Goal: Participate in discussion: Engage in conversation with other users on a specific topic

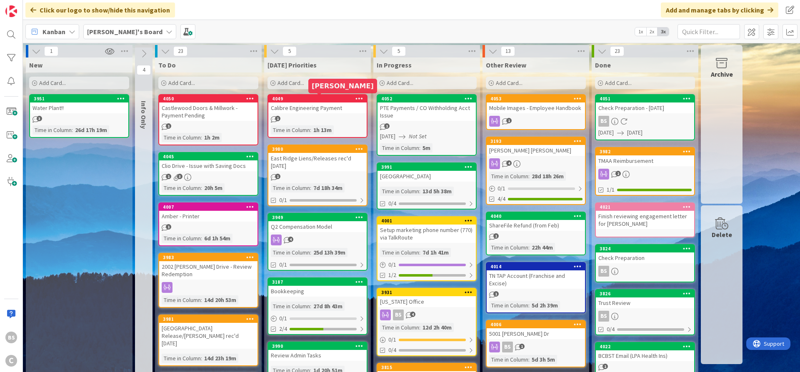
click at [290, 96] on div "4049" at bounding box center [319, 99] width 95 height 6
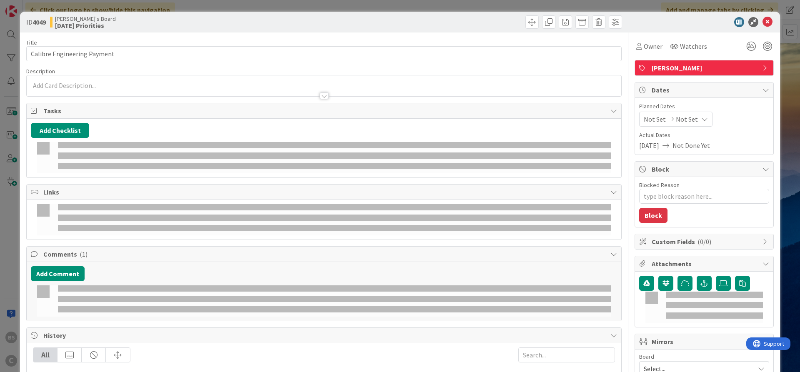
type textarea "x"
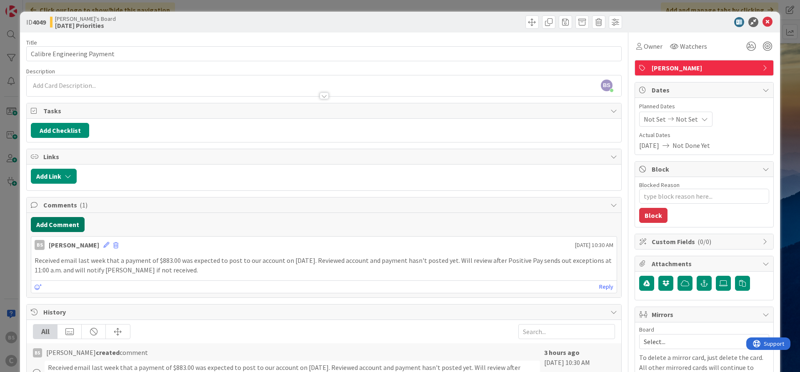
click at [62, 217] on button "Add Comment" at bounding box center [58, 224] width 54 height 15
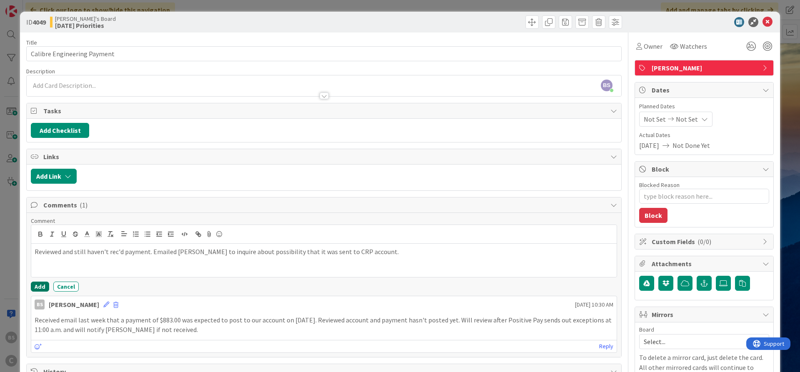
click at [37, 287] on button "Add" at bounding box center [40, 287] width 18 height 10
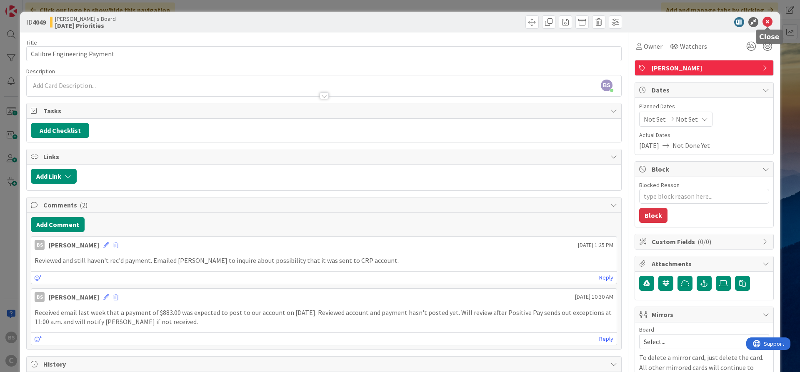
click at [771, 21] on icon at bounding box center [767, 22] width 10 height 10
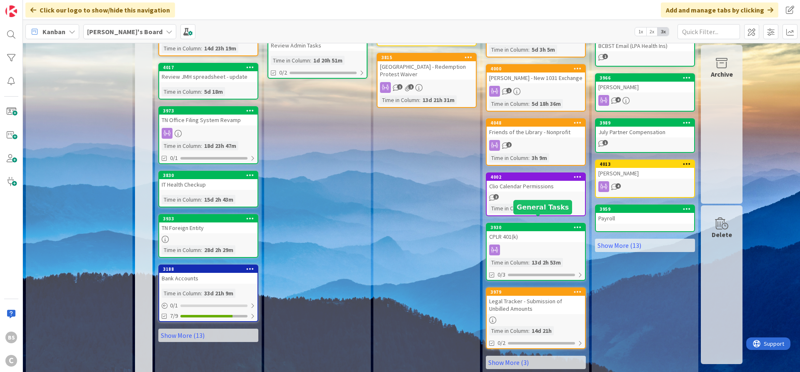
scroll to position [310, 0]
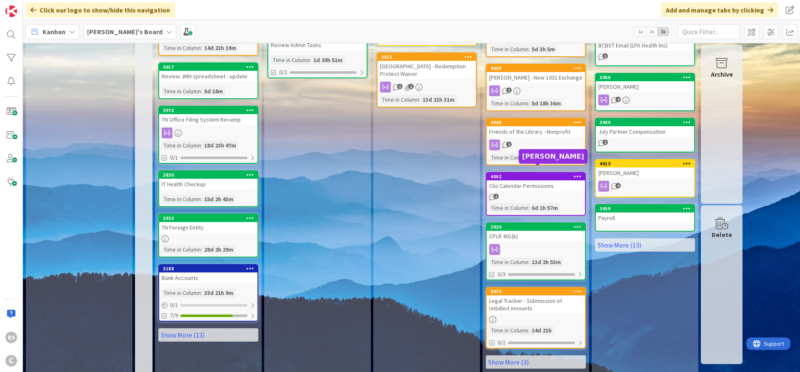
click at [517, 174] on div "4002" at bounding box center [537, 177] width 95 height 6
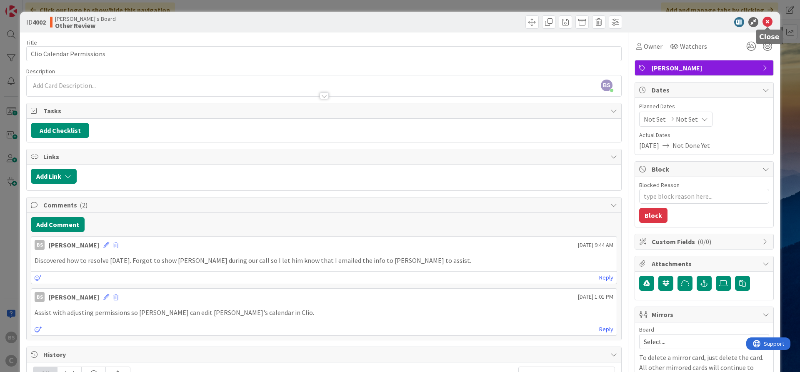
click at [768, 24] on icon at bounding box center [767, 22] width 10 height 10
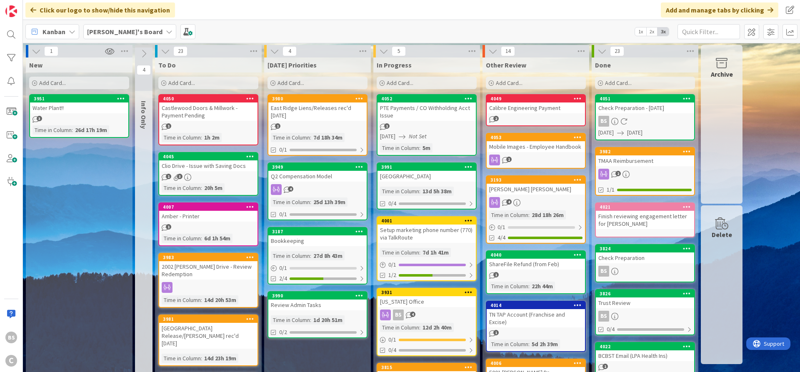
click at [535, 102] on div "4049" at bounding box center [535, 98] width 98 height 7
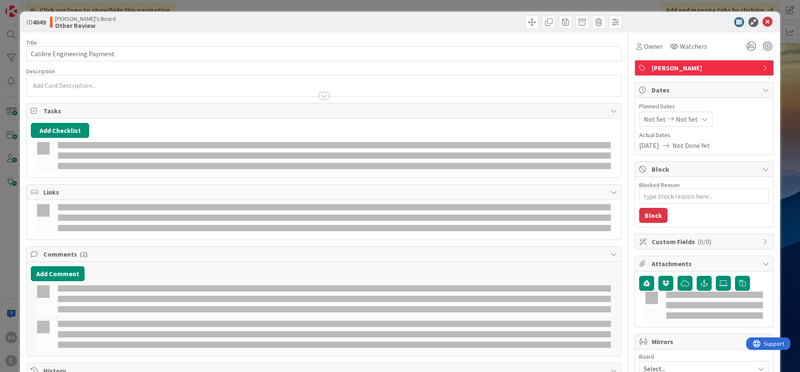
type textarea "x"
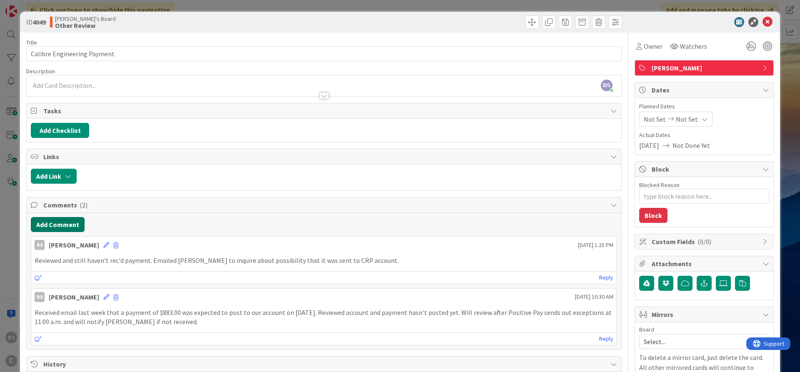
click at [70, 226] on button "Add Comment" at bounding box center [58, 224] width 54 height 15
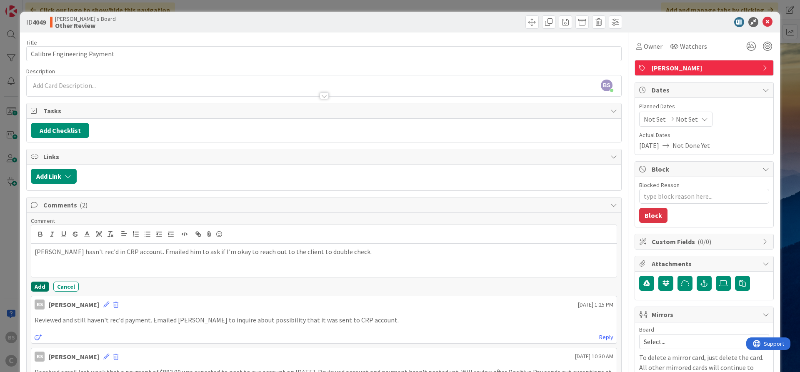
click at [37, 286] on button "Add" at bounding box center [40, 287] width 18 height 10
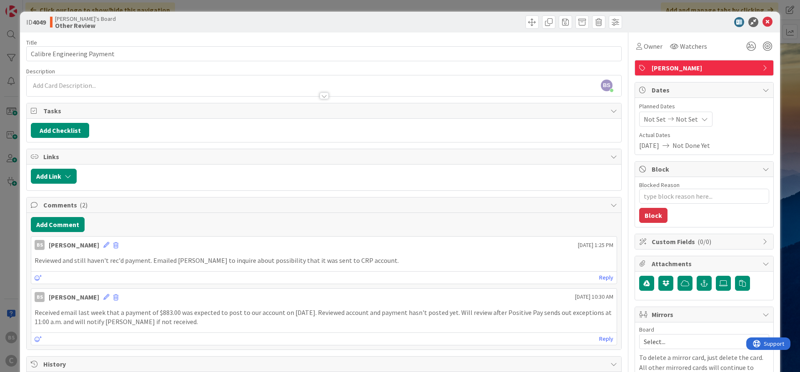
type textarea "x"
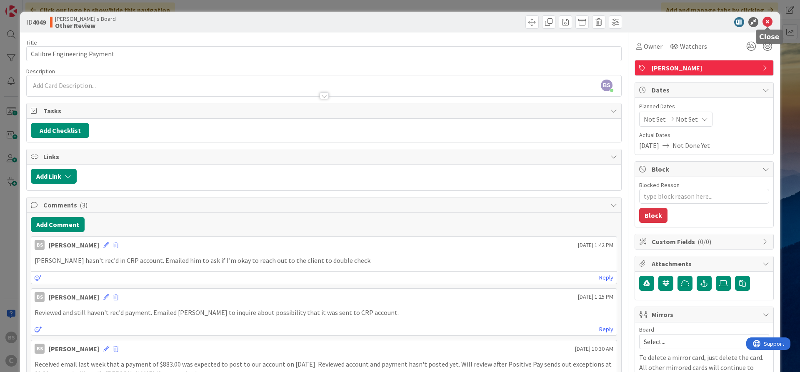
click at [769, 20] on icon at bounding box center [767, 22] width 10 height 10
